Goal: Information Seeking & Learning: Learn about a topic

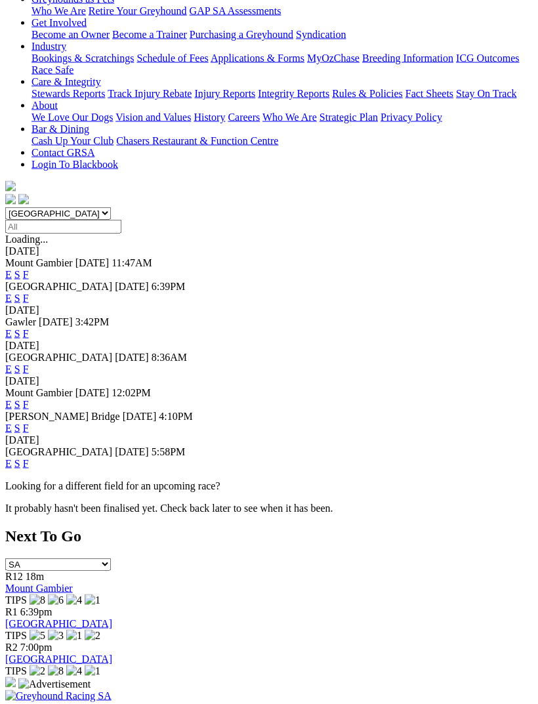
scroll to position [374, 0]
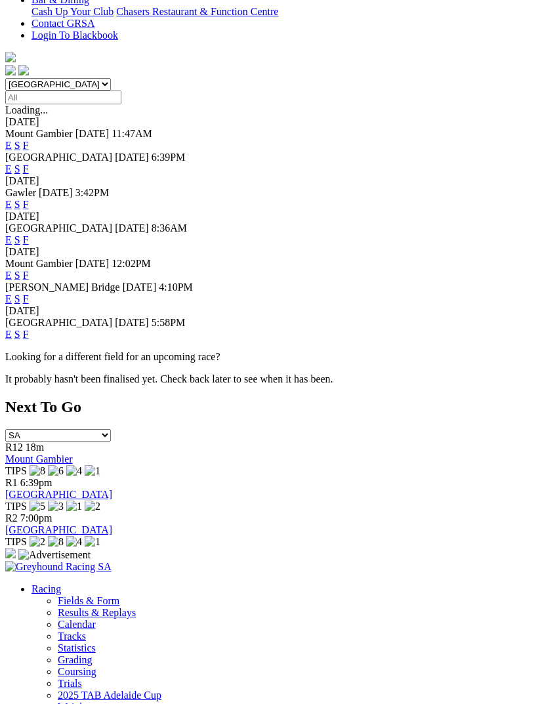
click at [29, 329] on link "F" at bounding box center [26, 334] width 6 height 11
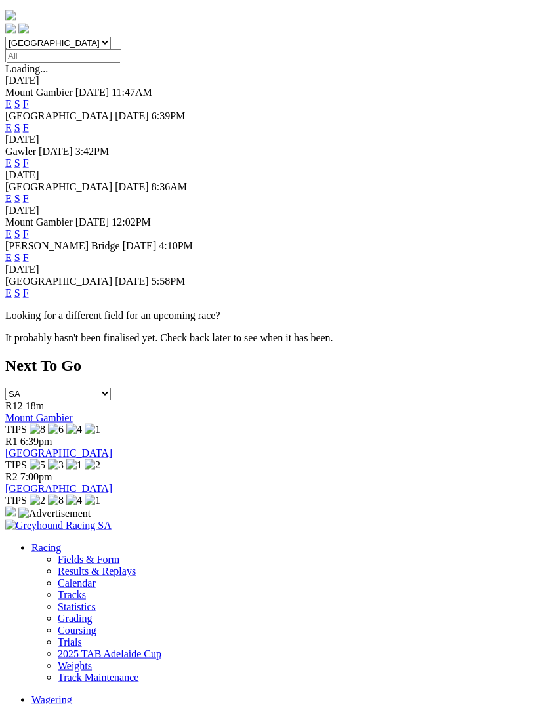
scroll to position [416, 0]
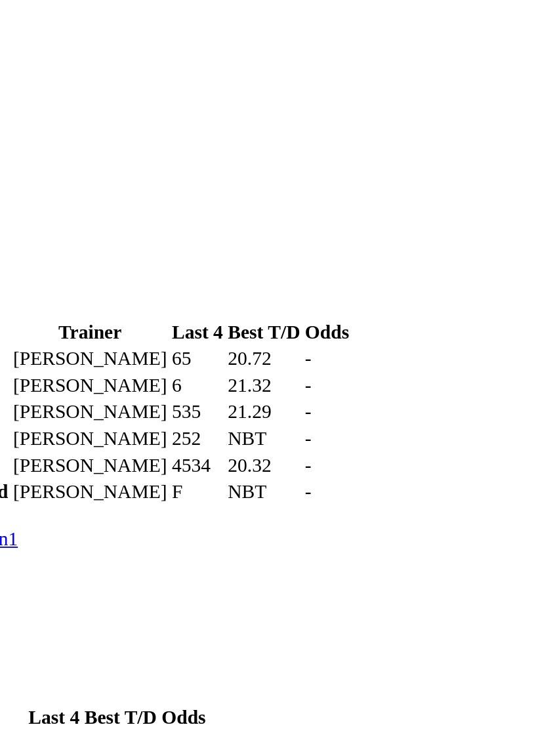
scroll to position [630, 9]
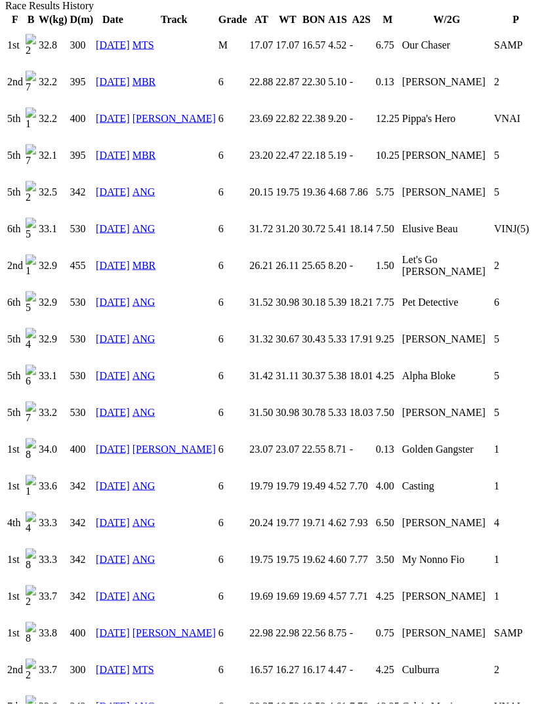
scroll to position [859, 0]
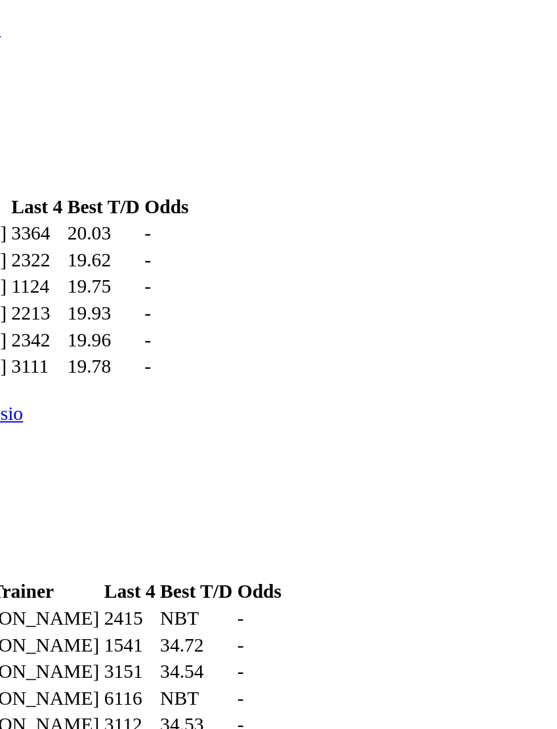
scroll to position [597, 9]
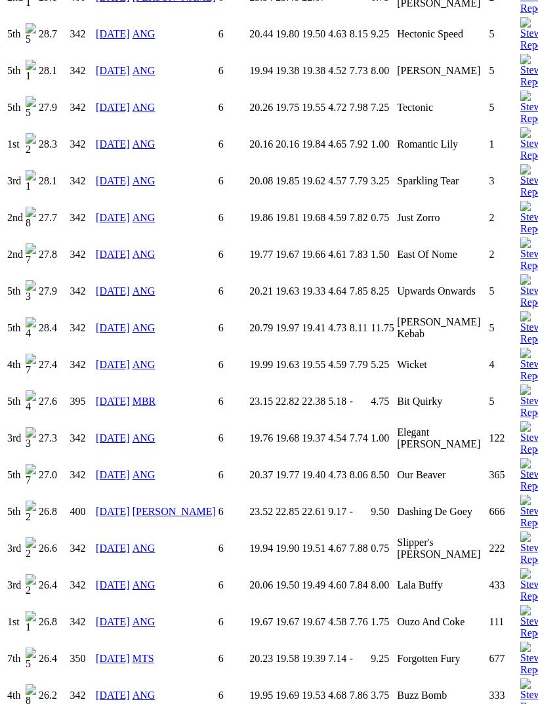
scroll to position [1519, 0]
